Goal: Navigation & Orientation: Understand site structure

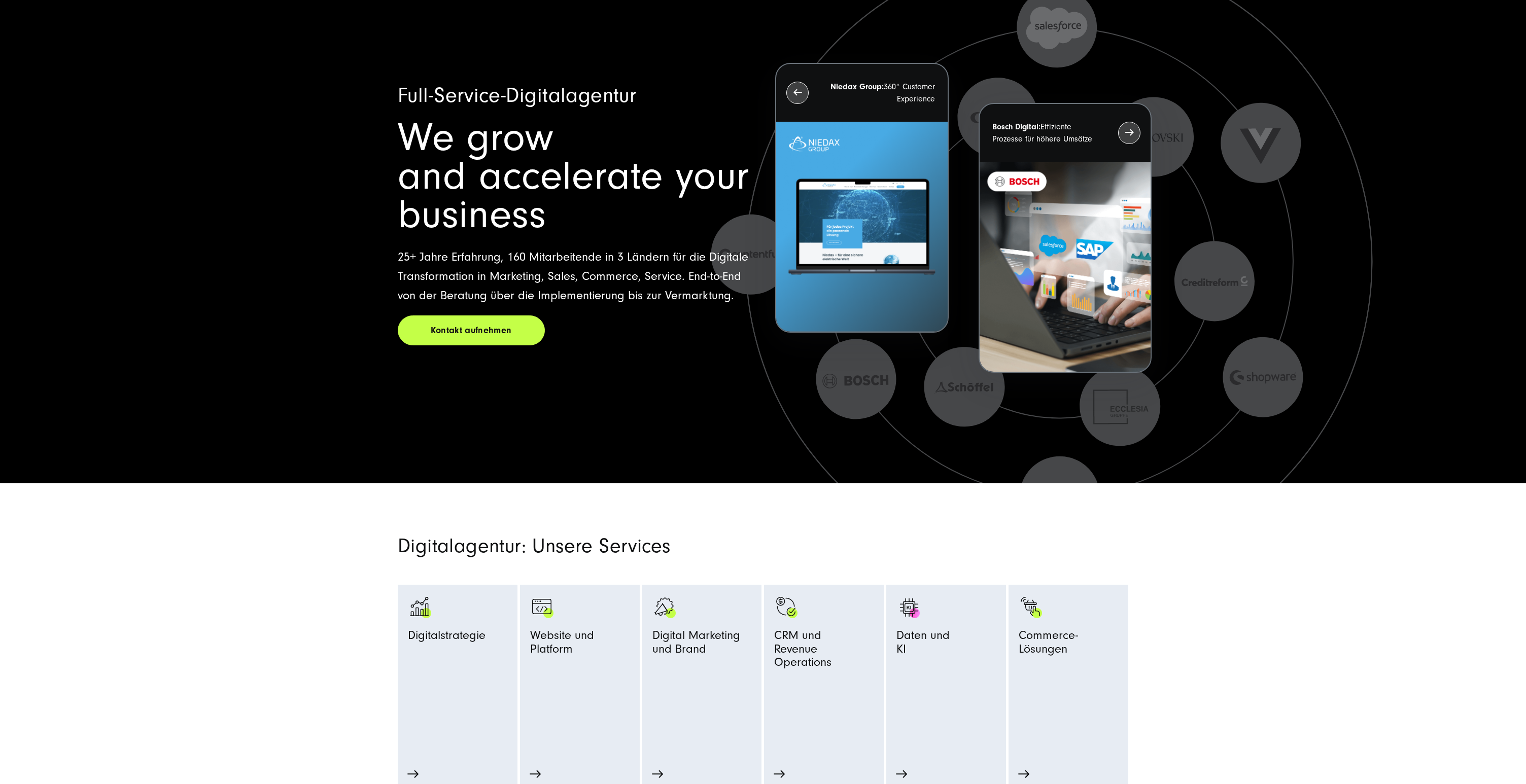
scroll to position [101, 0]
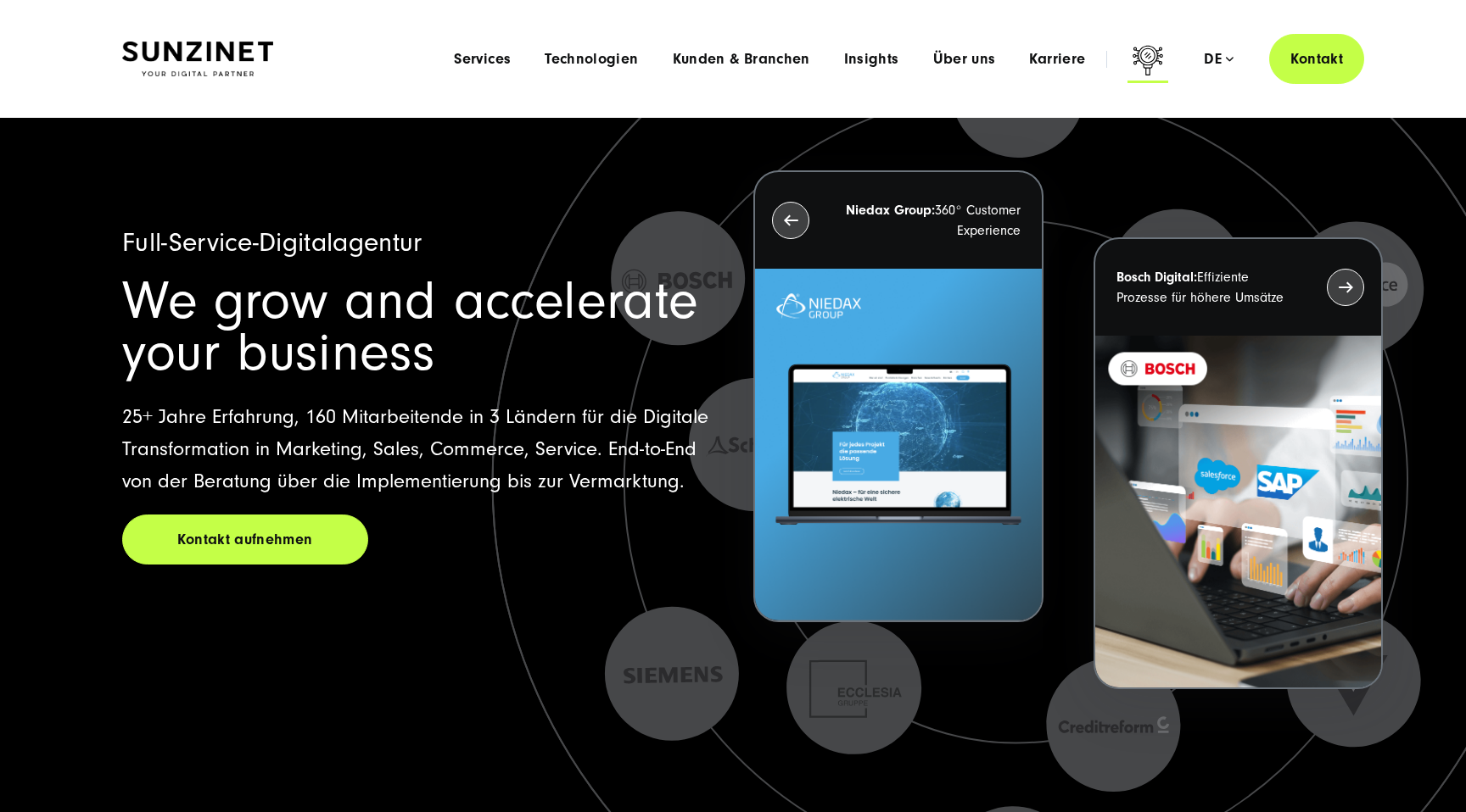
click at [1161, 59] on icon at bounding box center [1147, 62] width 41 height 41
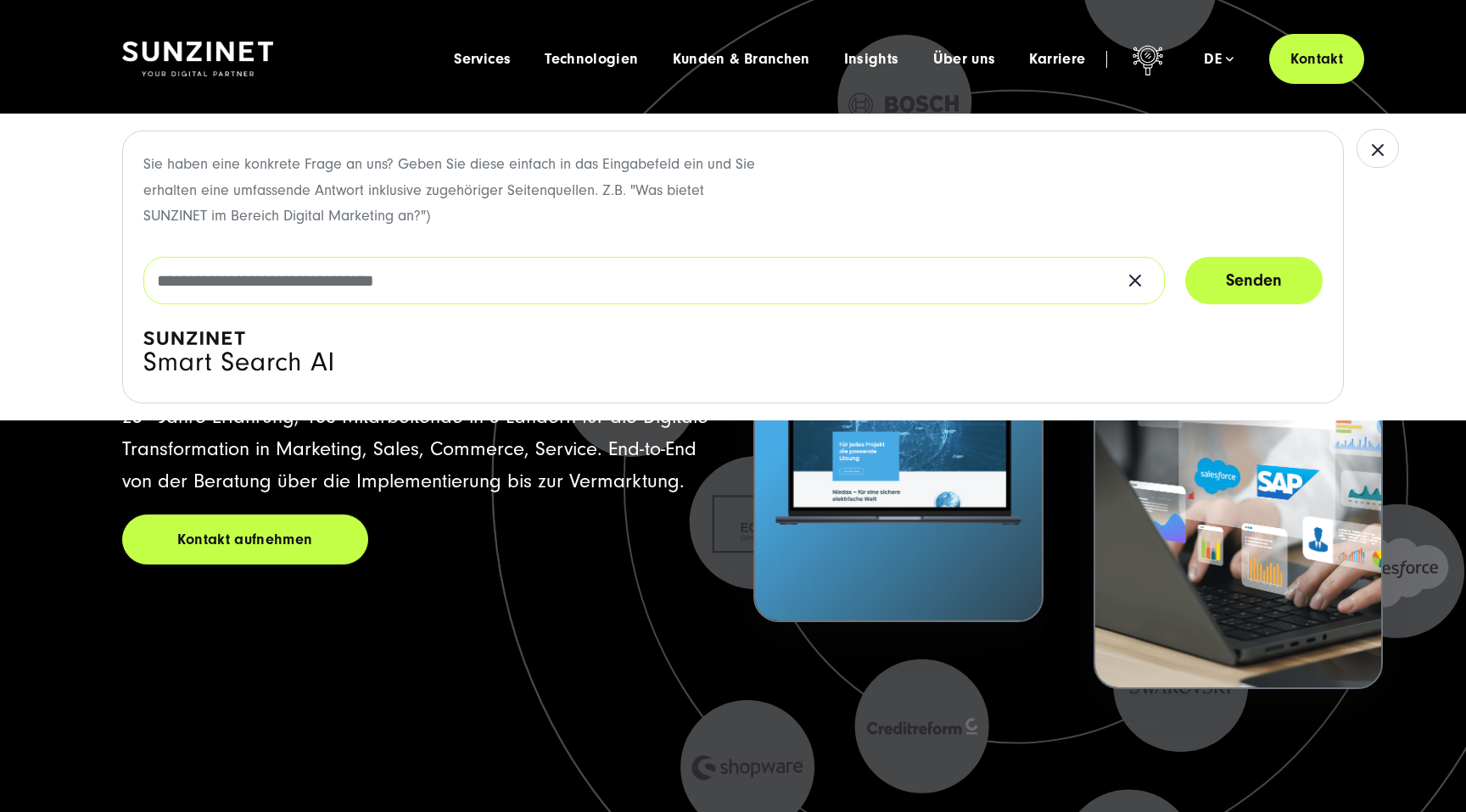
click at [736, 270] on input "text" at bounding box center [654, 280] width 1021 height 48
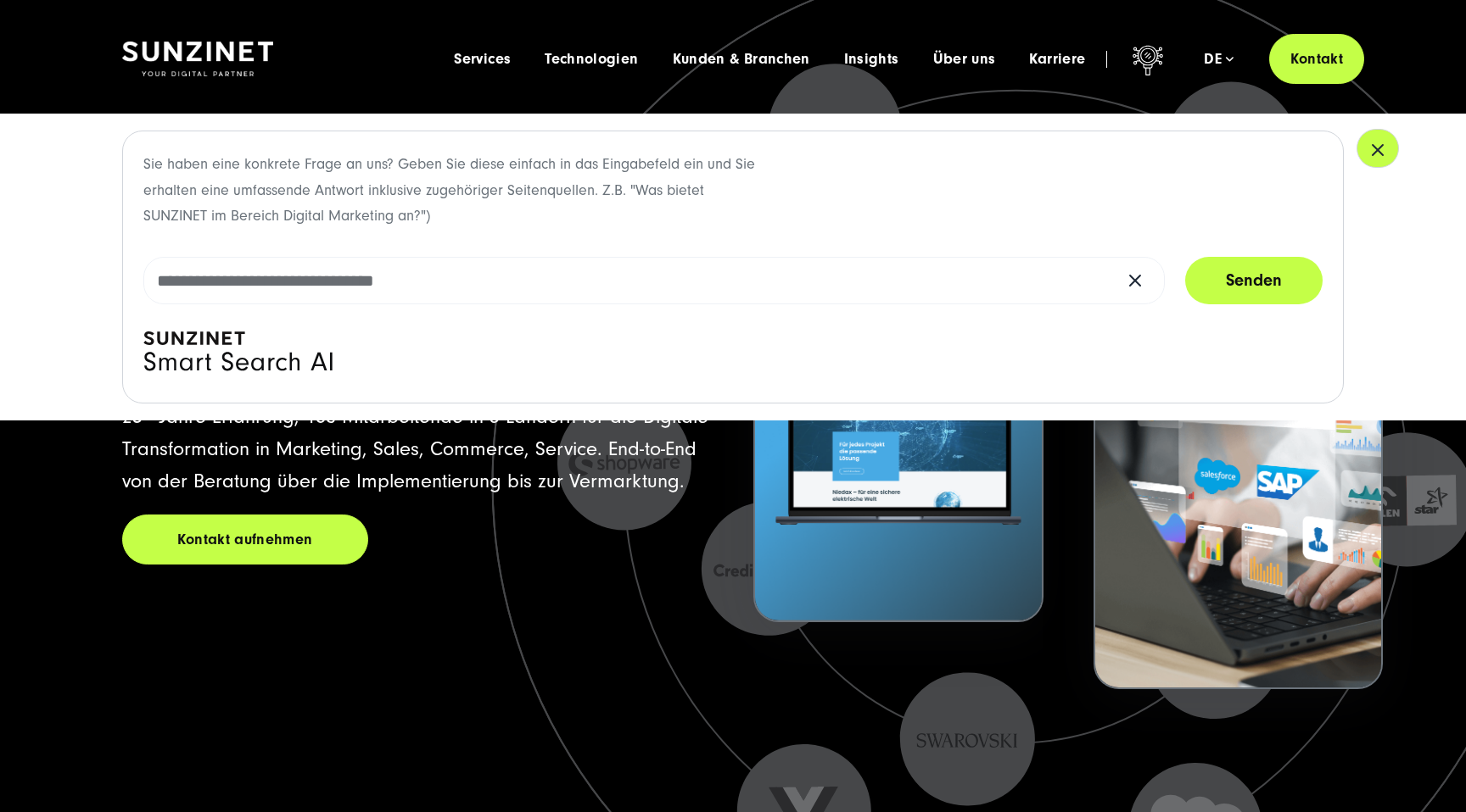
click at [1373, 148] on icon "button" at bounding box center [1377, 150] width 21 height 21
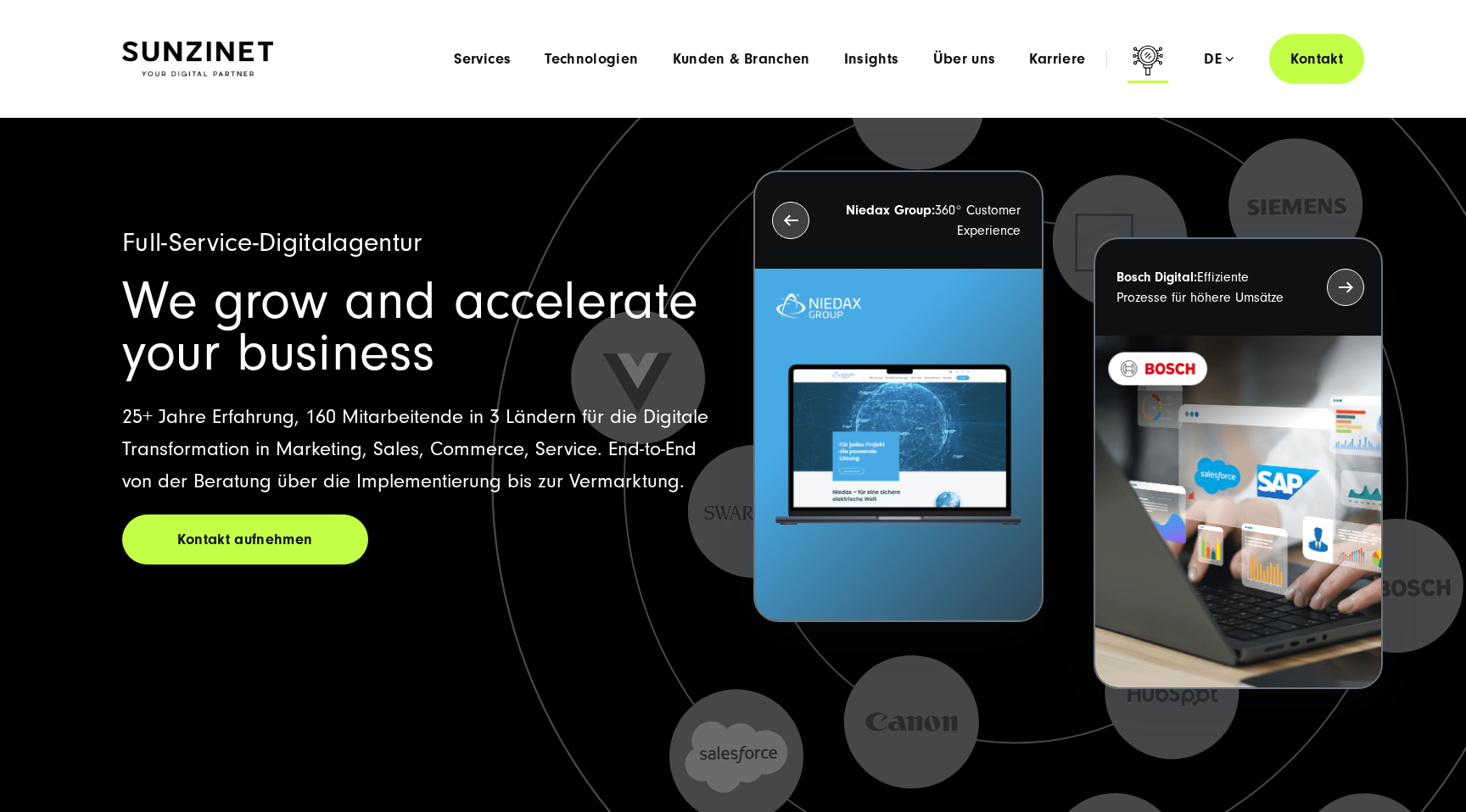
click at [1144, 50] on icon at bounding box center [1147, 62] width 41 height 41
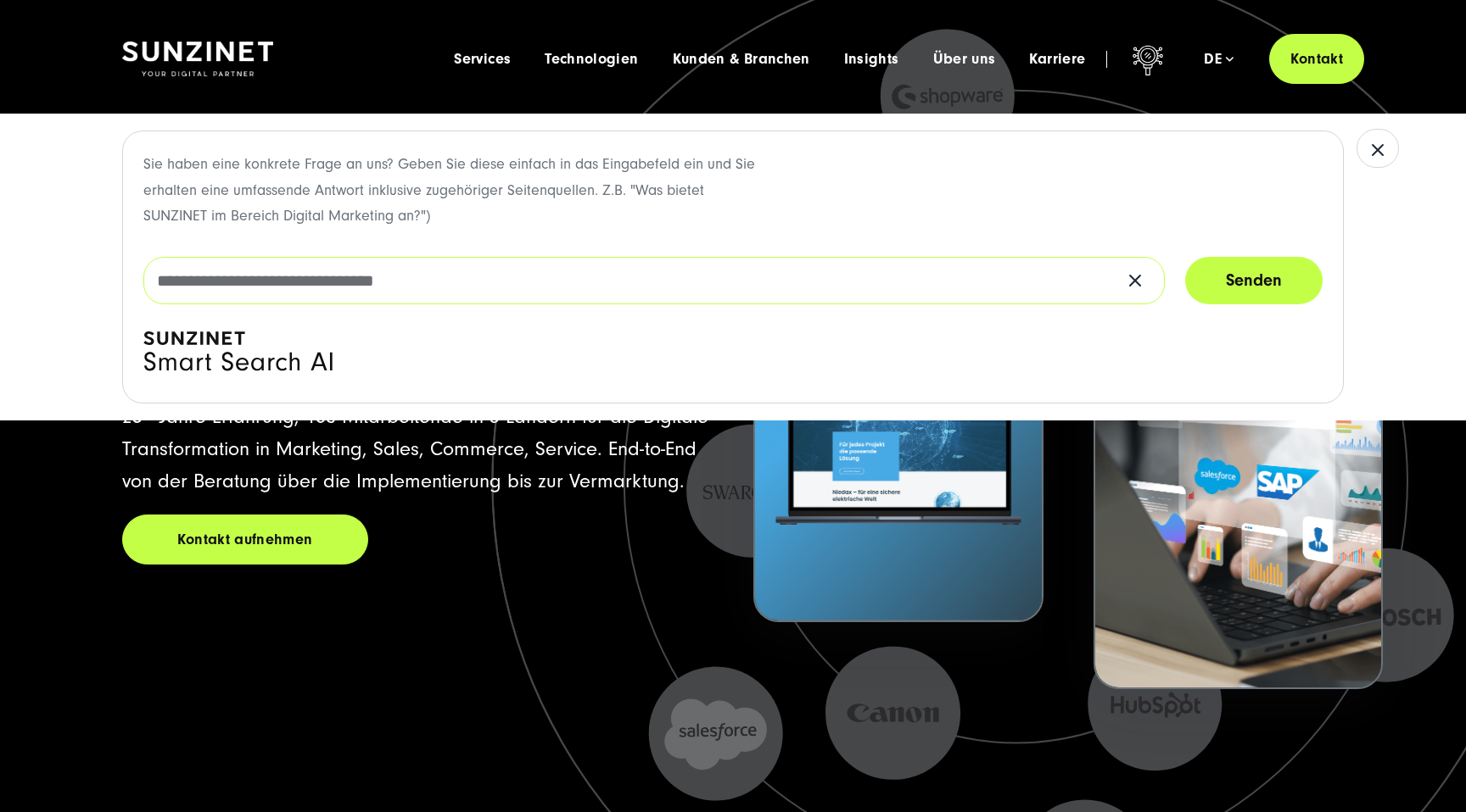
click at [415, 256] on input "text" at bounding box center [654, 280] width 1021 height 48
